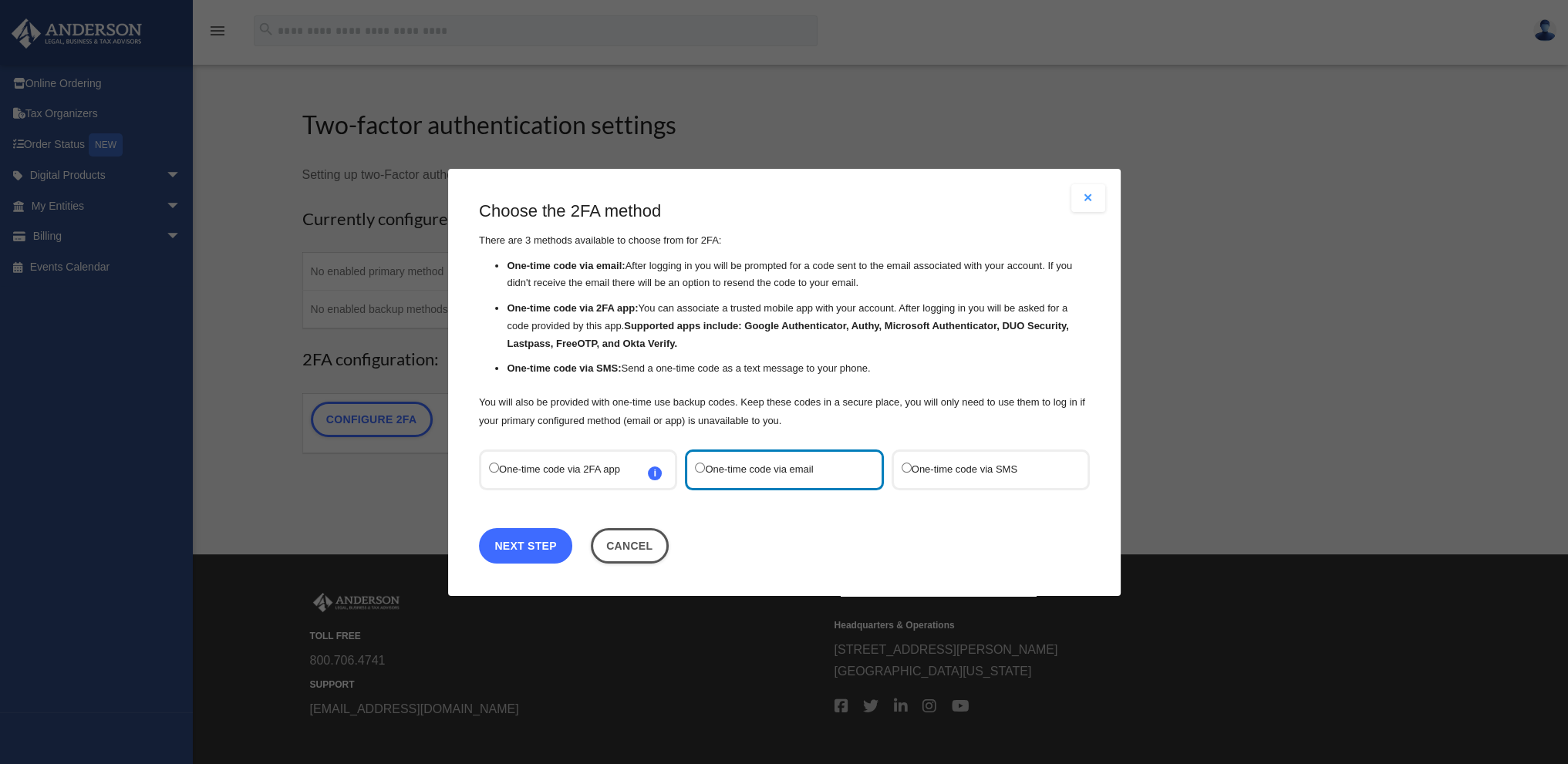
click at [547, 541] on link "Next Step" at bounding box center [525, 545] width 93 height 35
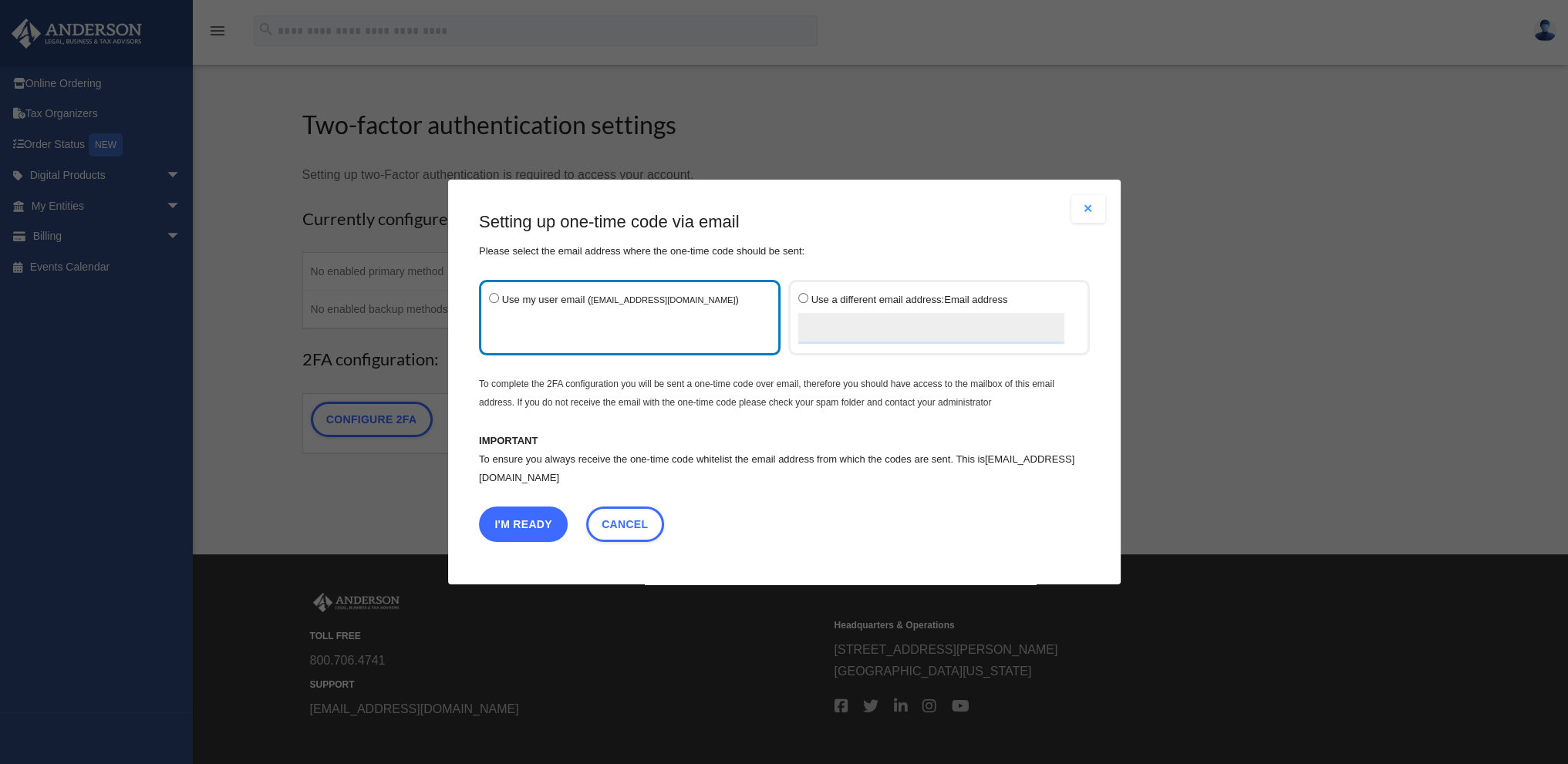
click at [542, 520] on button "I'm Ready" at bounding box center [523, 524] width 89 height 35
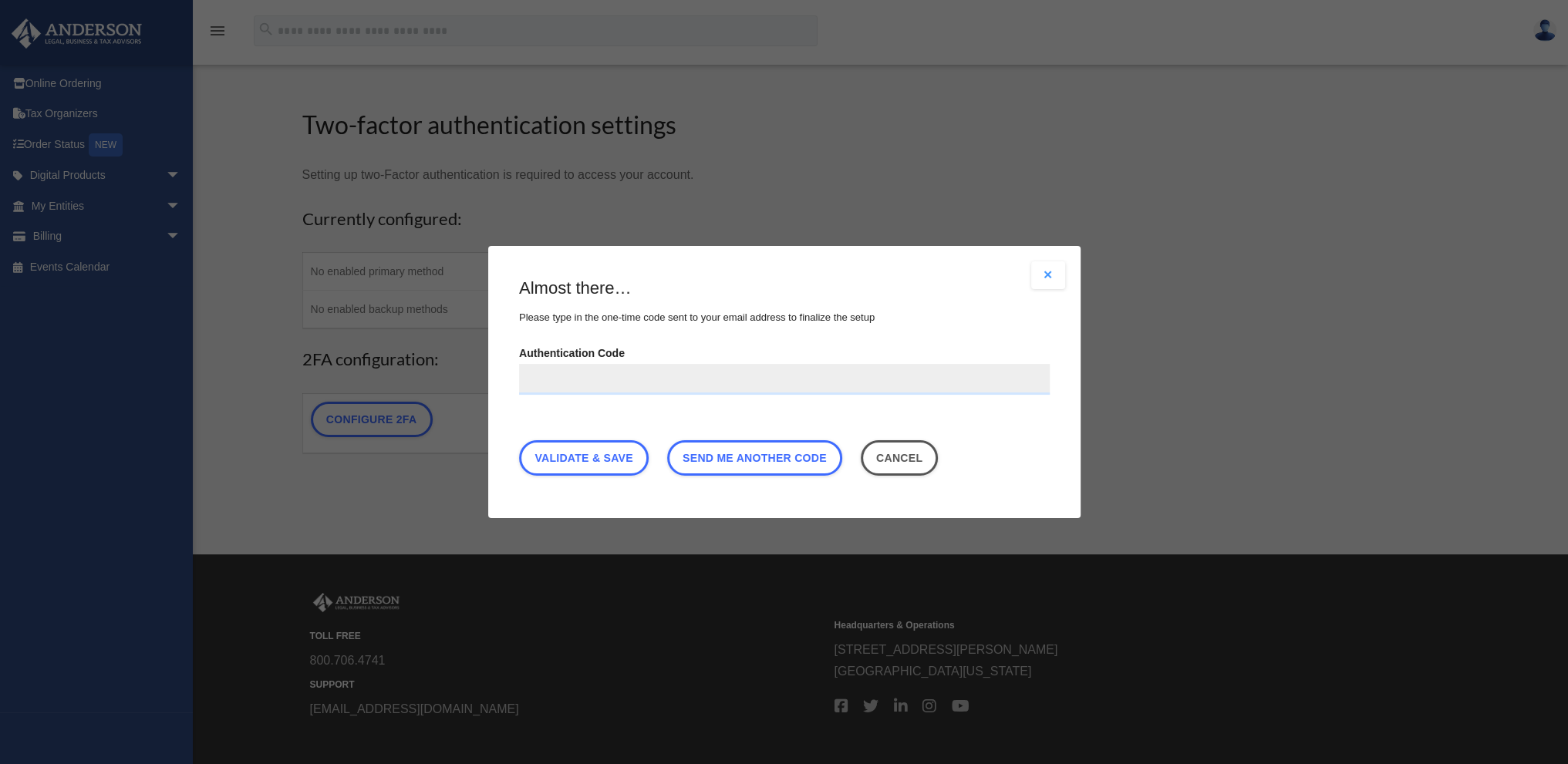
click at [673, 385] on input "Authentication Code" at bounding box center [784, 380] width 530 height 31
paste input "******"
type input "******"
click at [624, 463] on link "Validate & Save" at bounding box center [584, 458] width 130 height 35
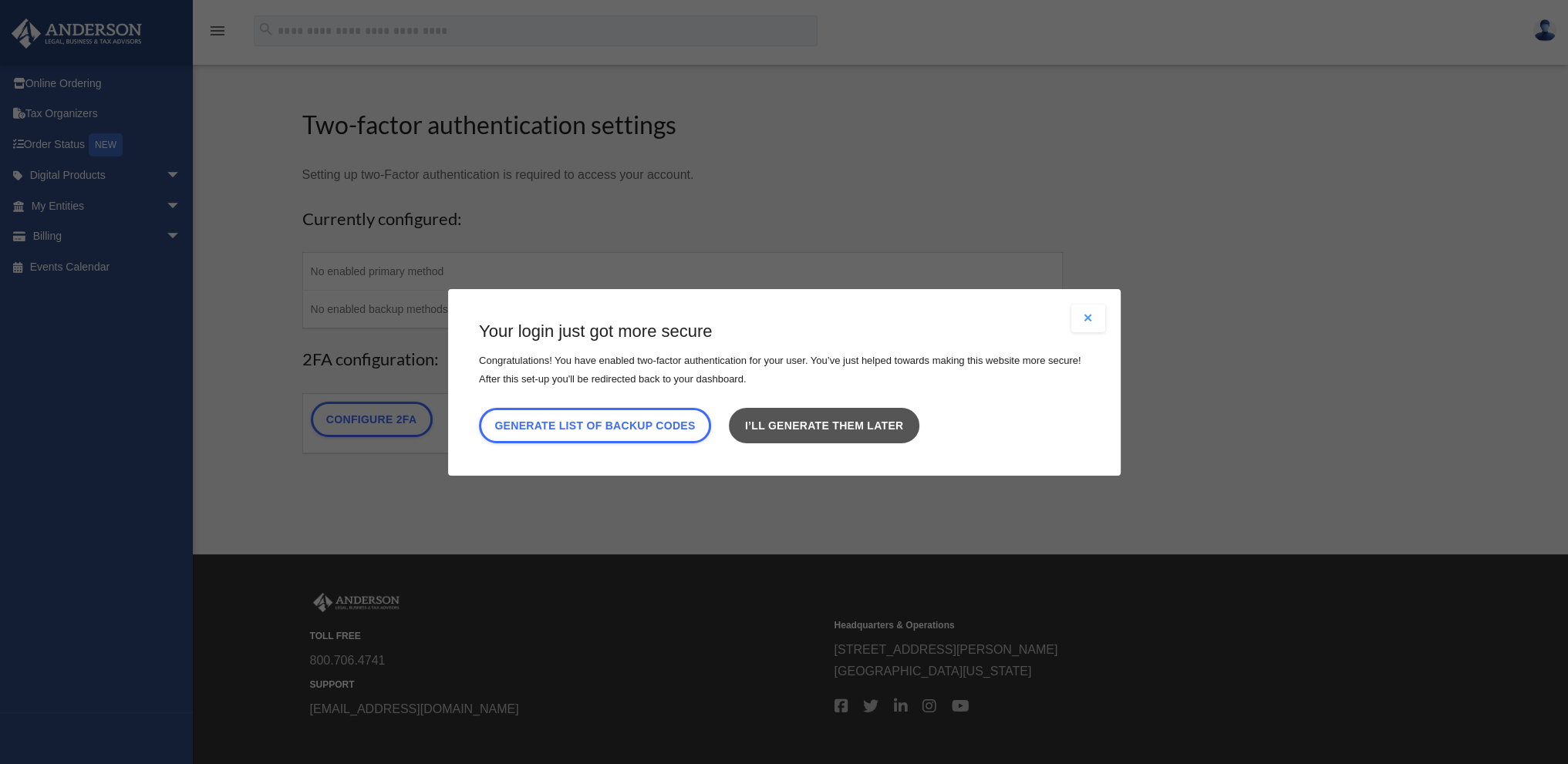
click at [789, 425] on link "I’ll generate them later" at bounding box center [823, 424] width 189 height 35
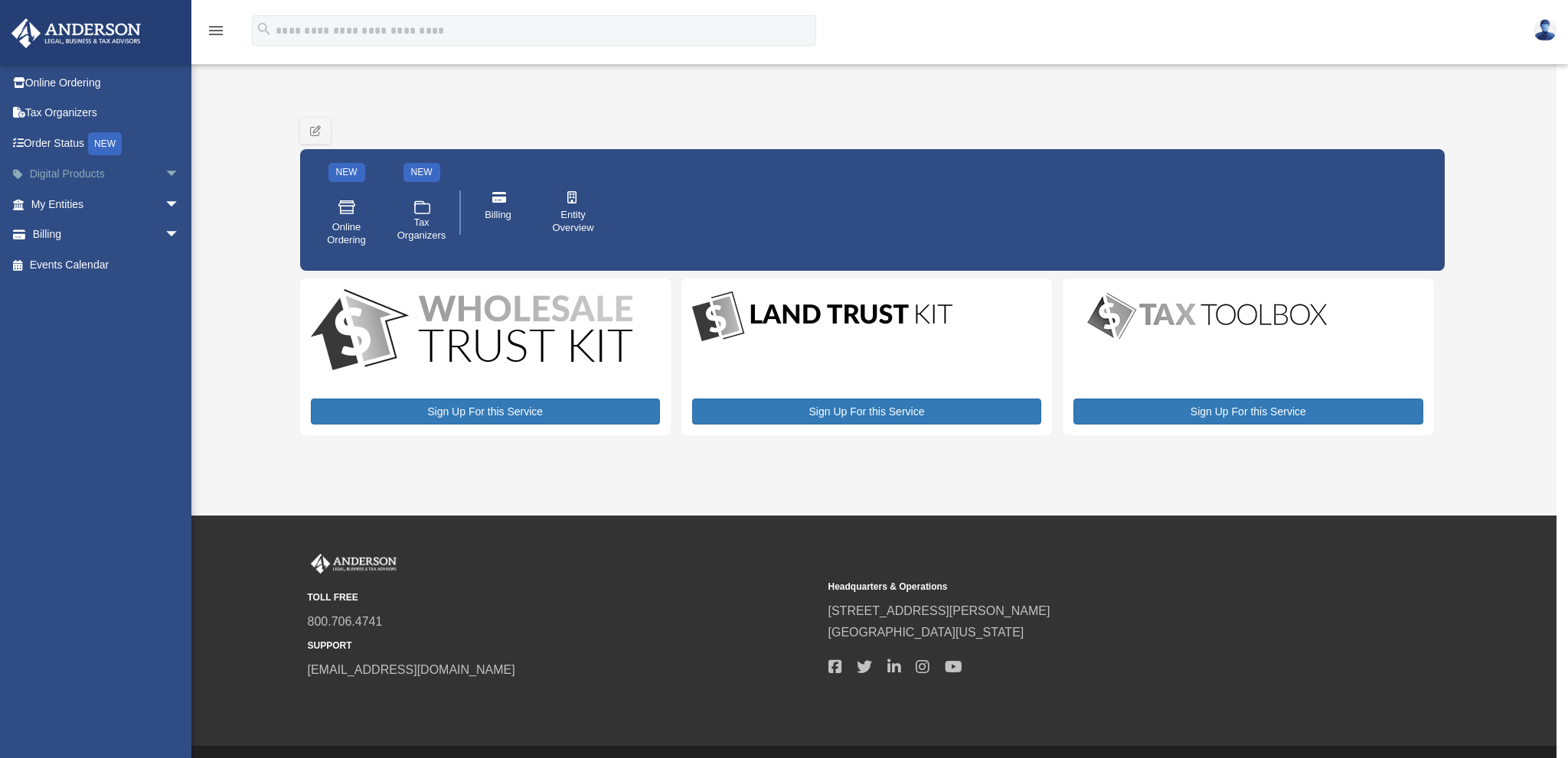
click at [68, 175] on link "Digital Products arrow_drop_down" at bounding box center [107, 174] width 193 height 31
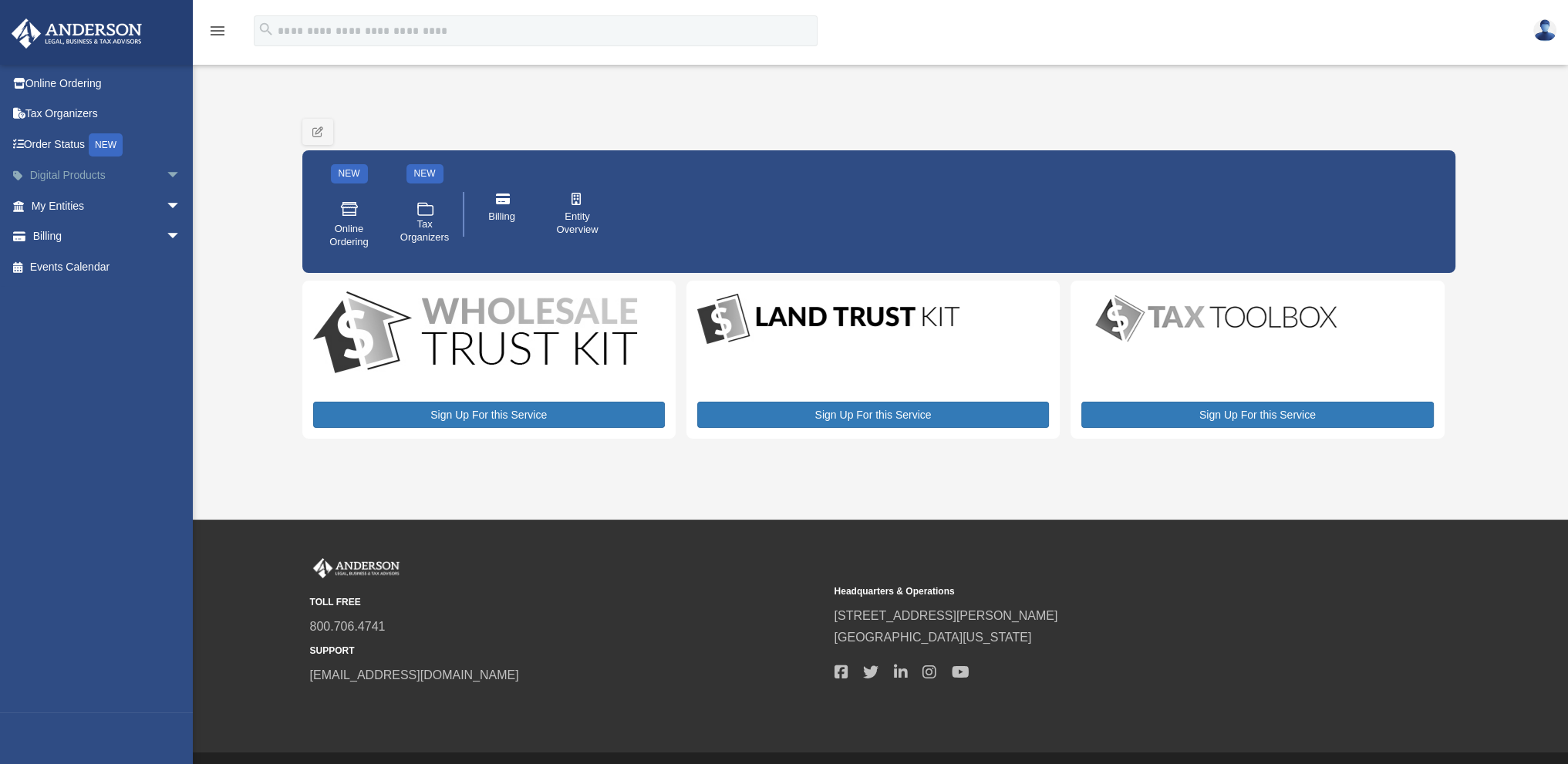
click at [166, 175] on span "arrow_drop_down" at bounding box center [181, 176] width 31 height 32
click at [166, 206] on span "arrow_drop_down" at bounding box center [181, 206] width 31 height 32
click at [166, 172] on span "arrow_drop_down" at bounding box center [181, 176] width 31 height 32
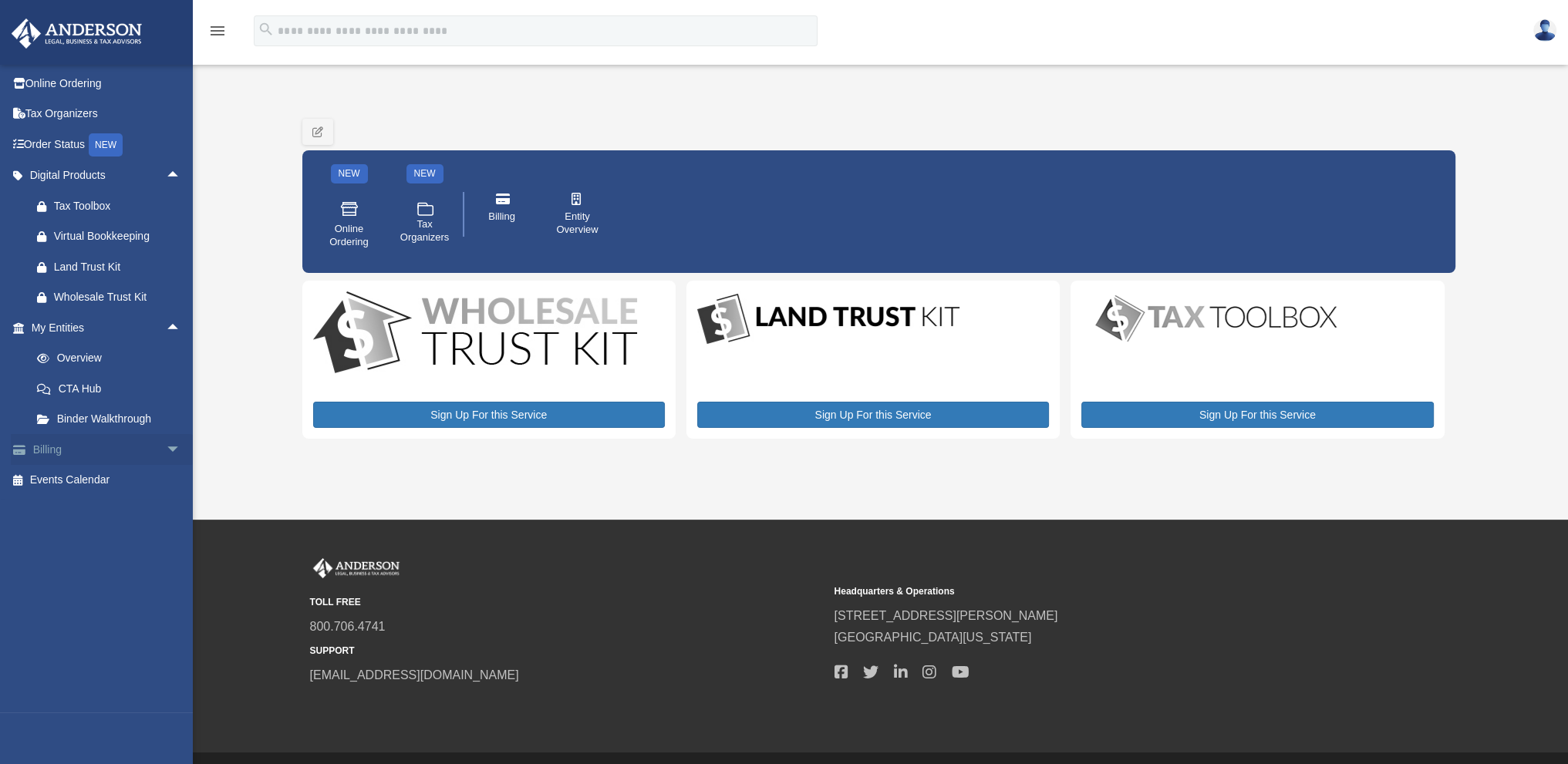
click at [166, 450] on span "arrow_drop_down" at bounding box center [181, 450] width 31 height 32
click at [77, 77] on link "Online Ordering" at bounding box center [108, 83] width 194 height 31
